Goal: Task Accomplishment & Management: Use online tool/utility

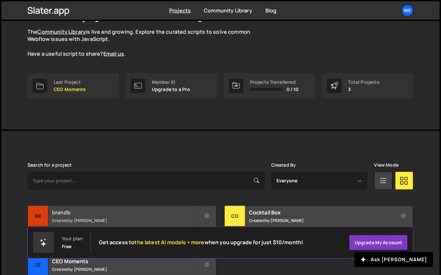
scroll to position [110, 0]
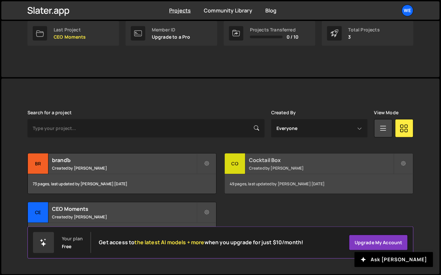
click at [251, 158] on h2 "Cocktail Box" at bounding box center [321, 159] width 145 height 7
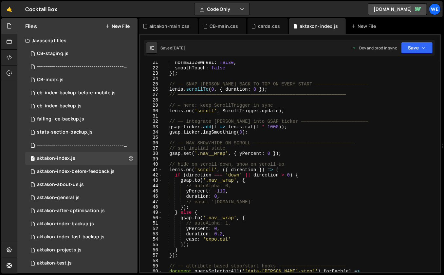
scroll to position [108, 0]
click at [278, 139] on div "normalizeWheel : false , smoothTouch : false }) ; // ── SNAP [PERSON_NAME] BACK…" at bounding box center [299, 171] width 275 height 222
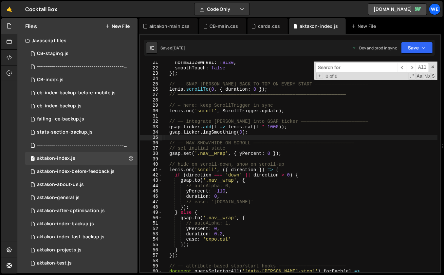
type input "c"
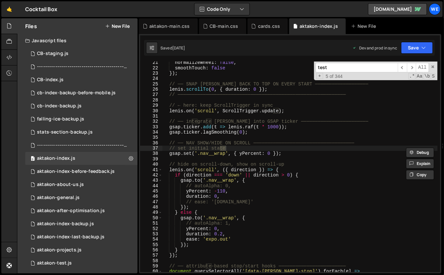
scroll to position [3371, 0]
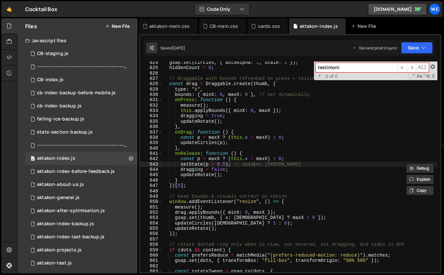
type input "testimoni"
click at [434, 66] on span at bounding box center [433, 66] width 5 height 5
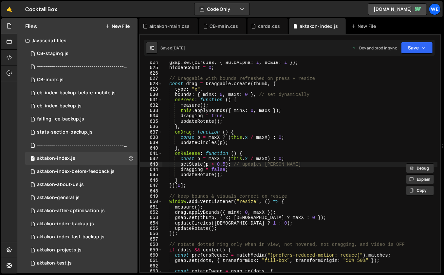
scroll to position [3074, 0]
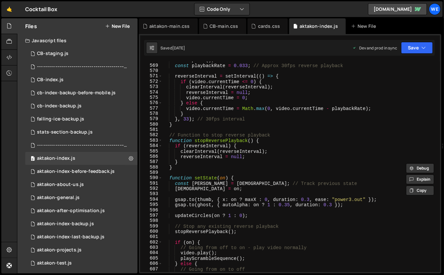
click at [326, 140] on div "video . pause ( ) ; const playbackRate = 0.033 ; // Approx 30fps reverse playba…" at bounding box center [299, 169] width 275 height 222
type textarea "function stopReversePlayback() {"
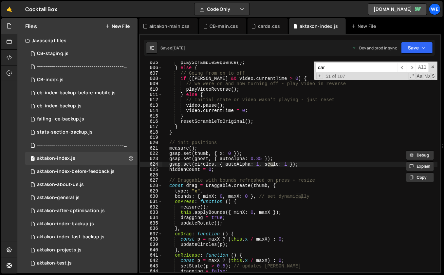
scroll to position [5686, 0]
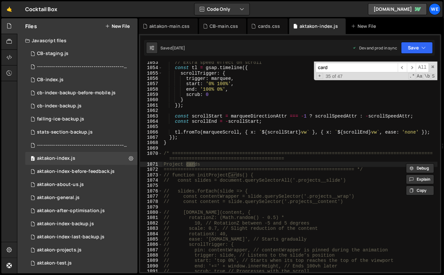
type input "cards"
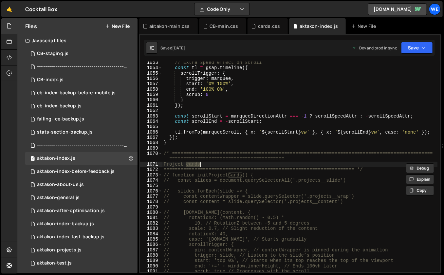
click at [216, 162] on div "// Extra speed effect on scroll const tl = gsap . timeline ({ scrollTrigger : {…" at bounding box center [299, 167] width 275 height 211
click at [101, 158] on div "0 aktakon-index.js 0" at bounding box center [81, 158] width 112 height 13
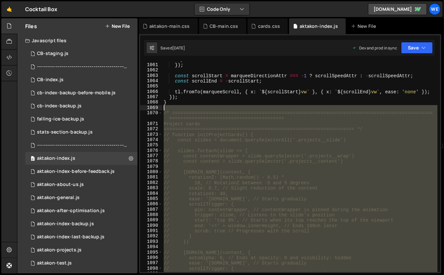
scroll to position [5726, 0]
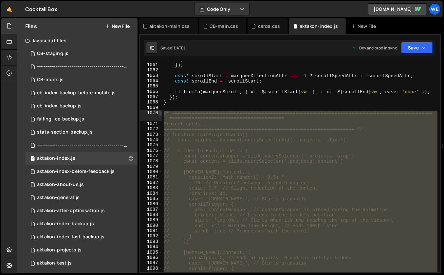
drag, startPoint x: 178, startPoint y: 192, endPoint x: 161, endPoint y: 113, distance: 80.8
click at [161, 113] on div "// } 1060 1061 1062 1063 1064 1065 1066 1067 1068 1069 1070 1071 1072 1073 1074…" at bounding box center [290, 167] width 300 height 211
type textarea "/* ============================================================================…"
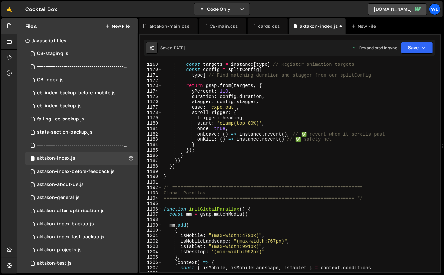
scroll to position [6316, 0]
click at [195, 138] on div "onSplit : function ( instance ) { const targets = instance [ type ] // Register…" at bounding box center [299, 167] width 275 height 222
type textarea "onKill: () => instance.revert() // ✅ safety net"
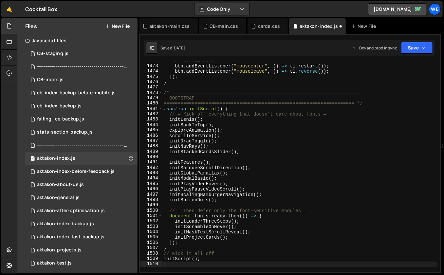
scroll to position [7964, 0]
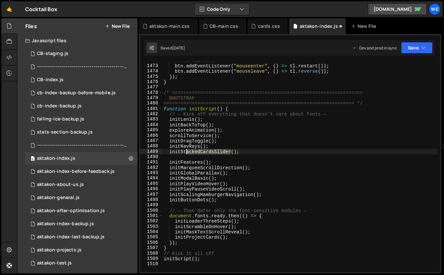
drag, startPoint x: 231, startPoint y: 152, endPoint x: 185, endPoint y: 151, distance: 46.2
click at [185, 151] on div "// normal hover btn . addEventListener ( "mouseenter" , ( ) => tl . restart ( )…" at bounding box center [299, 169] width 275 height 222
type textarea "initStackedCardsSlider();"
type input "ackedCardsSlider"
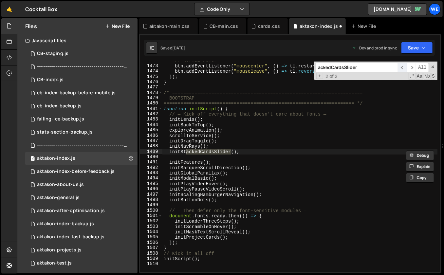
click at [402, 66] on span "​" at bounding box center [402, 67] width 9 height 9
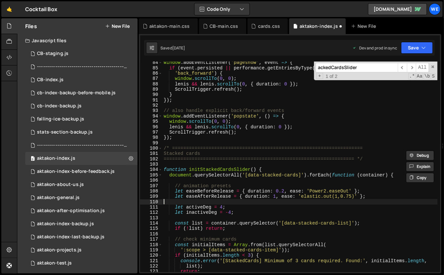
click at [286, 201] on div "window . addEventListener ( 'pageshow' , event => { if ( event . persisted || p…" at bounding box center [299, 171] width 275 height 222
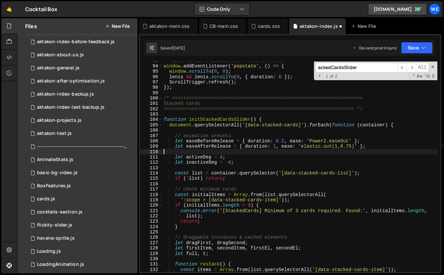
scroll to position [252, 0]
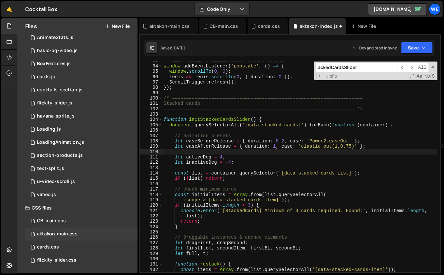
click at [67, 230] on div "aktakon-main.css 0" at bounding box center [81, 234] width 112 height 13
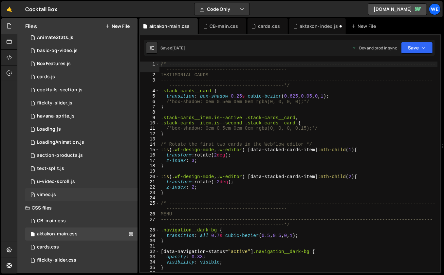
scroll to position [0, 0]
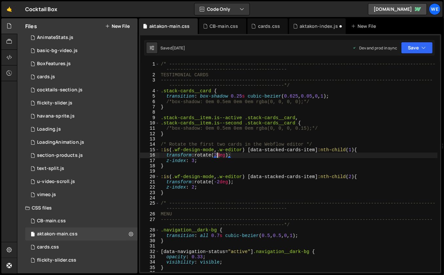
click at [218, 156] on div "/* ----------------------------------------------------------------------------…" at bounding box center [298, 175] width 278 height 227
type textarea "transform: rotate(1deg);"
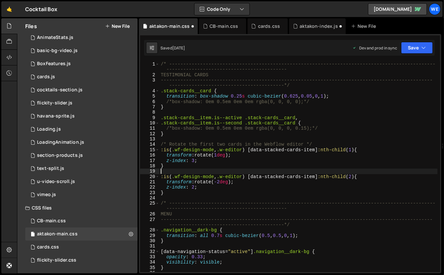
drag, startPoint x: 200, startPoint y: 169, endPoint x: 231, endPoint y: 179, distance: 32.7
click at [200, 169] on div "/* ----------------------------------------------------------------------------…" at bounding box center [298, 175] width 278 height 227
click at [220, 182] on div "/* ----------------------------------------------------------------------------…" at bounding box center [298, 175] width 278 height 227
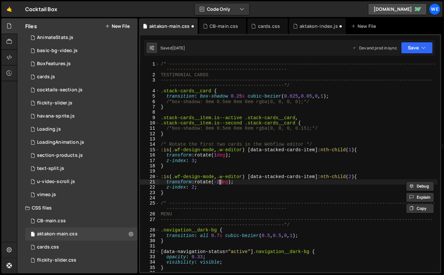
scroll to position [0, 4]
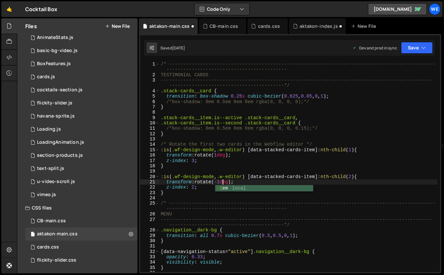
click at [328, 156] on div "/* ----------------------------------------------------------------------------…" at bounding box center [298, 175] width 278 height 227
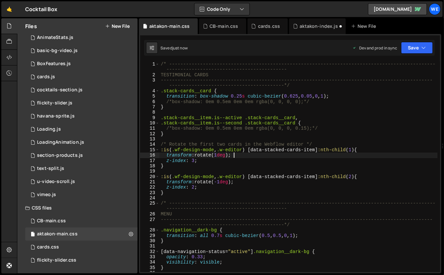
type textarea "transform: rotate(1deg);"
